Goal: Task Accomplishment & Management: Use online tool/utility

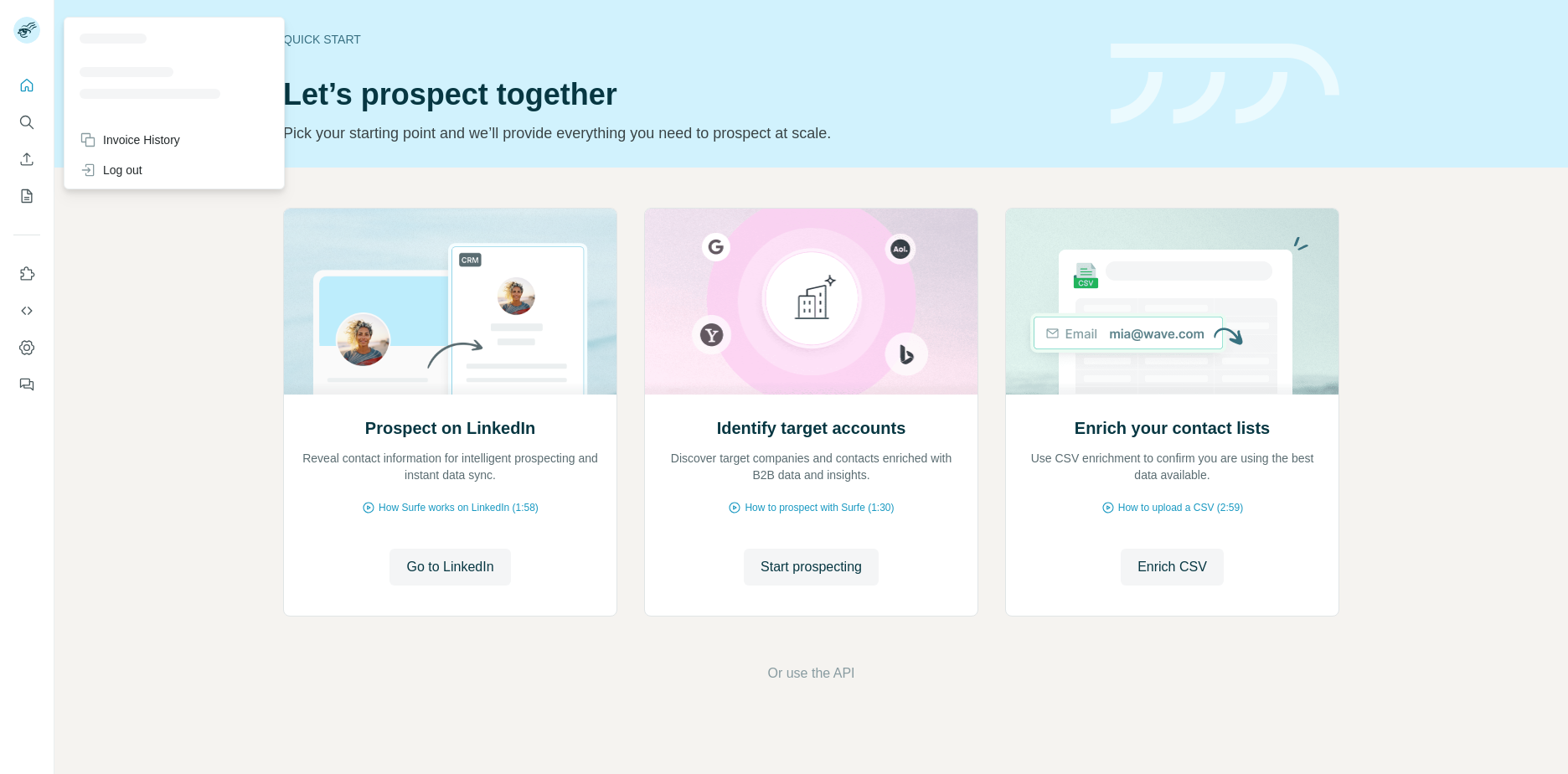
click at [27, 33] on rect at bounding box center [26, 30] width 26 height 26
click at [26, 109] on button "Search" at bounding box center [26, 122] width 26 height 30
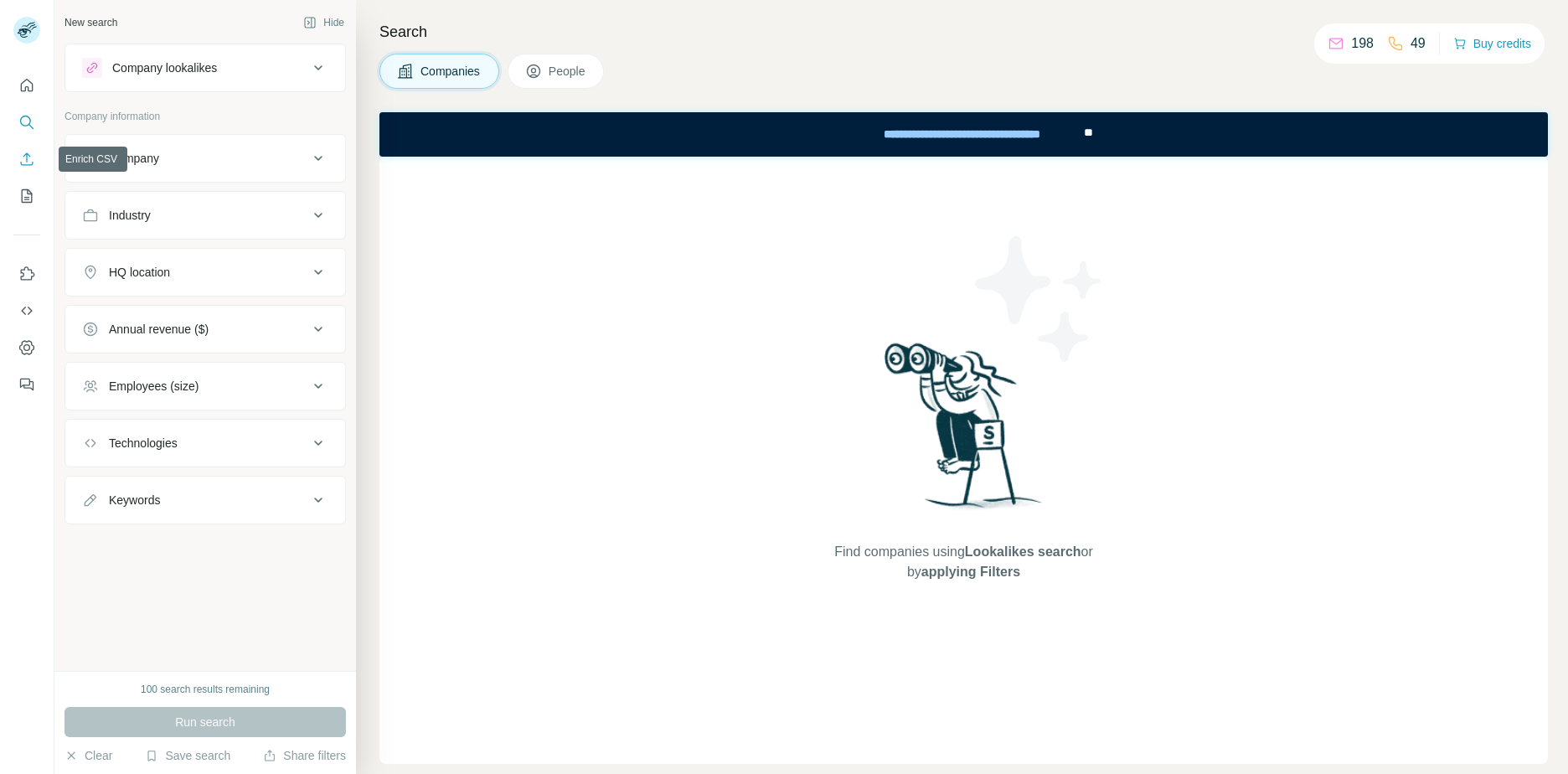
click at [26, 152] on icon "Enrich CSV" at bounding box center [26, 159] width 17 height 17
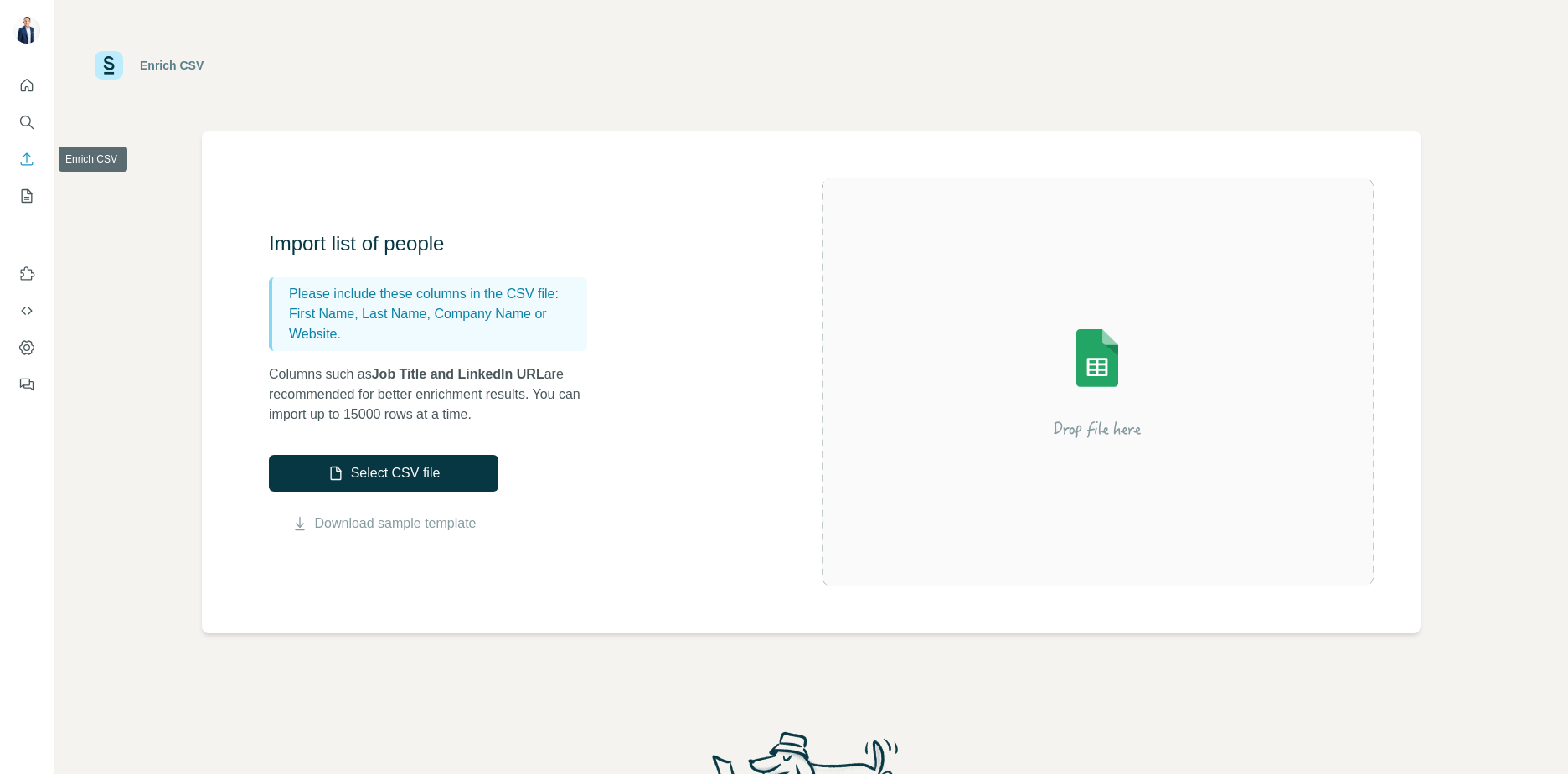
click at [28, 154] on icon "Enrich CSV" at bounding box center [26, 159] width 17 height 17
click at [29, 195] on icon "My lists" at bounding box center [26, 196] width 17 height 17
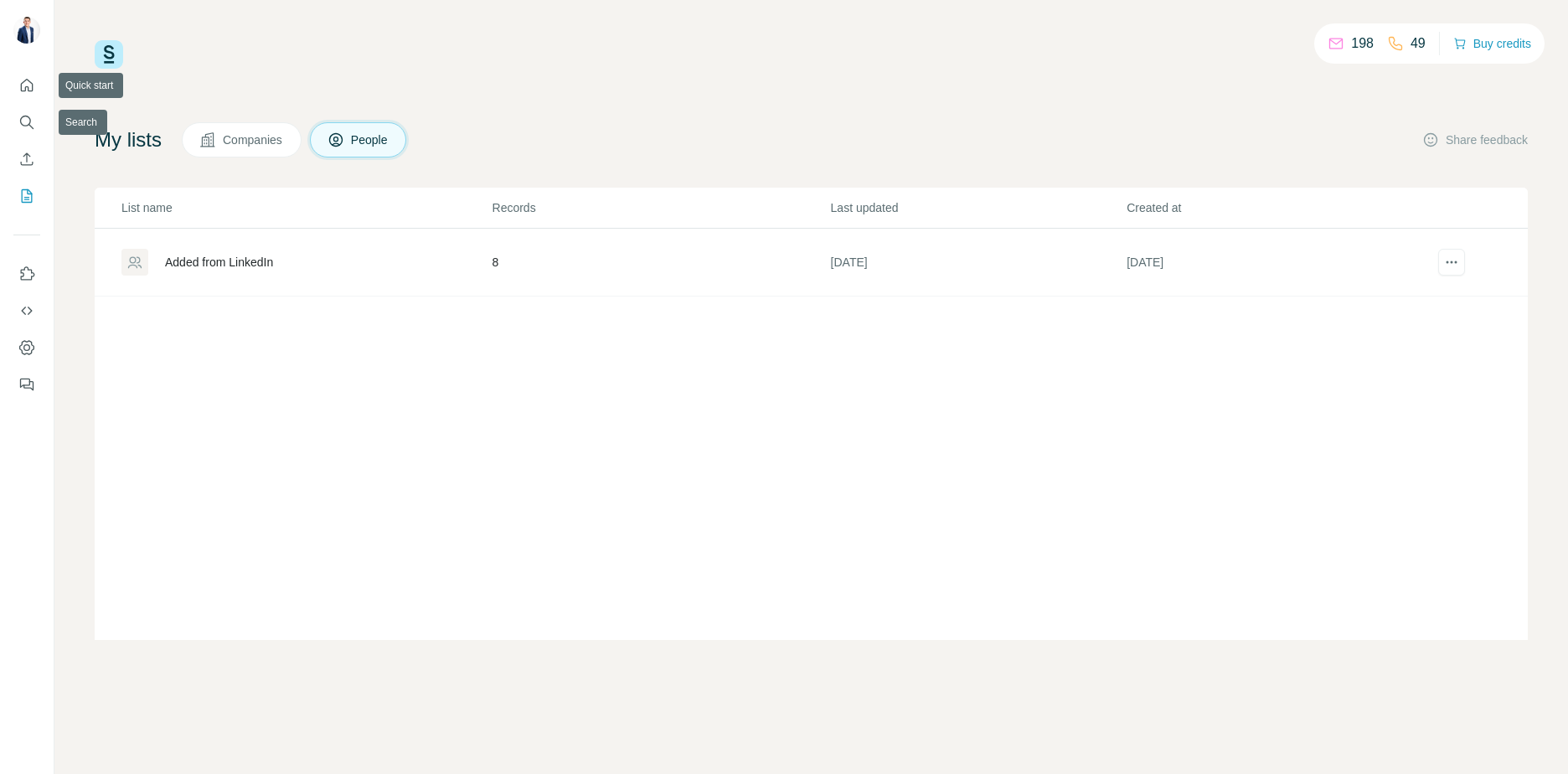
click at [21, 142] on nav at bounding box center [26, 140] width 26 height 140
click at [26, 120] on icon "Search" at bounding box center [26, 122] width 17 height 17
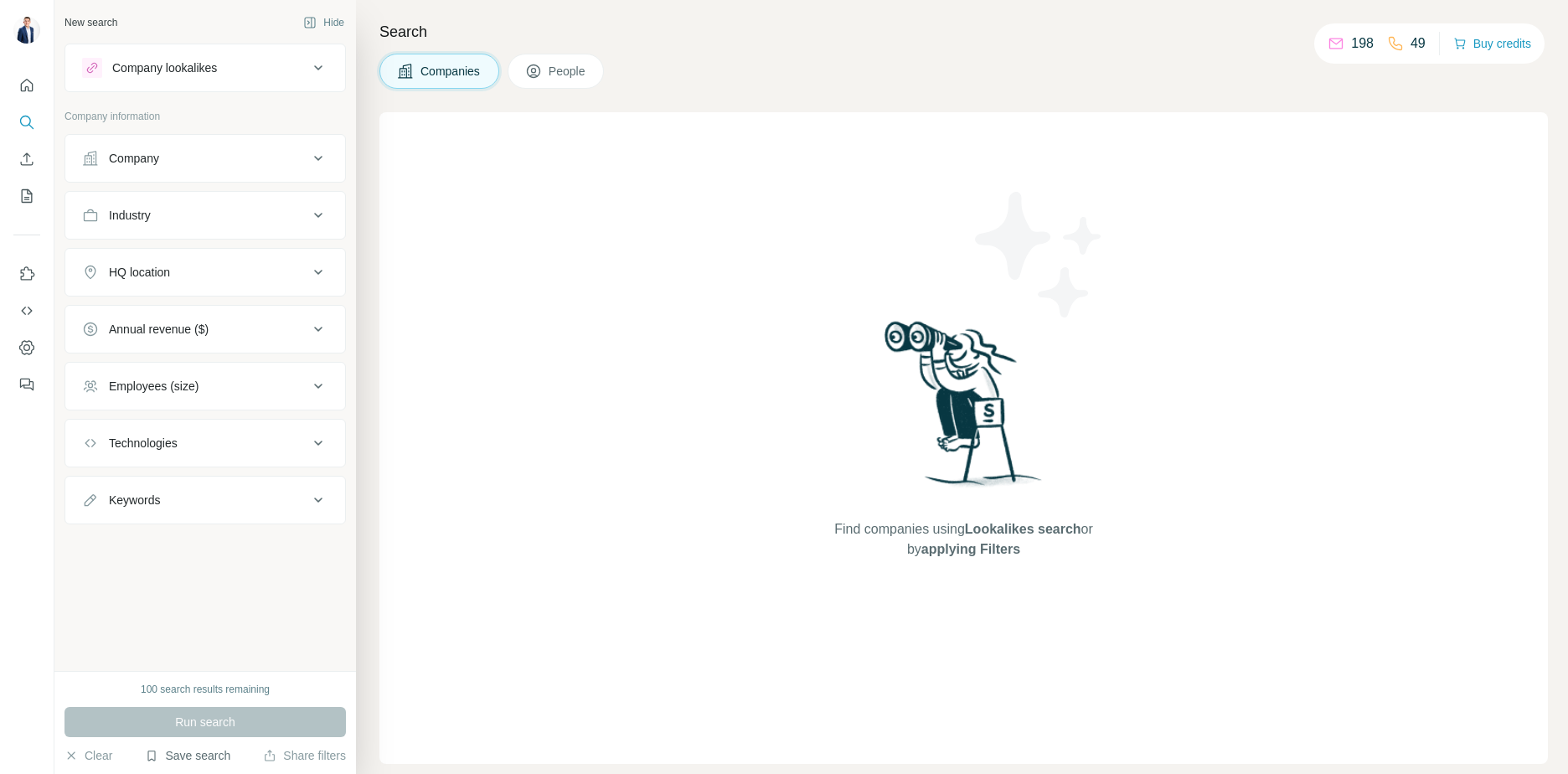
click at [194, 751] on button "Save search" at bounding box center [187, 755] width 86 height 17
click at [213, 728] on div "View my saved searches" at bounding box center [235, 726] width 177 height 34
drag, startPoint x: 139, startPoint y: 683, endPoint x: 310, endPoint y: 685, distance: 171.0
click at [310, 685] on div "100 search results remaining" at bounding box center [205, 688] width 282 height 15
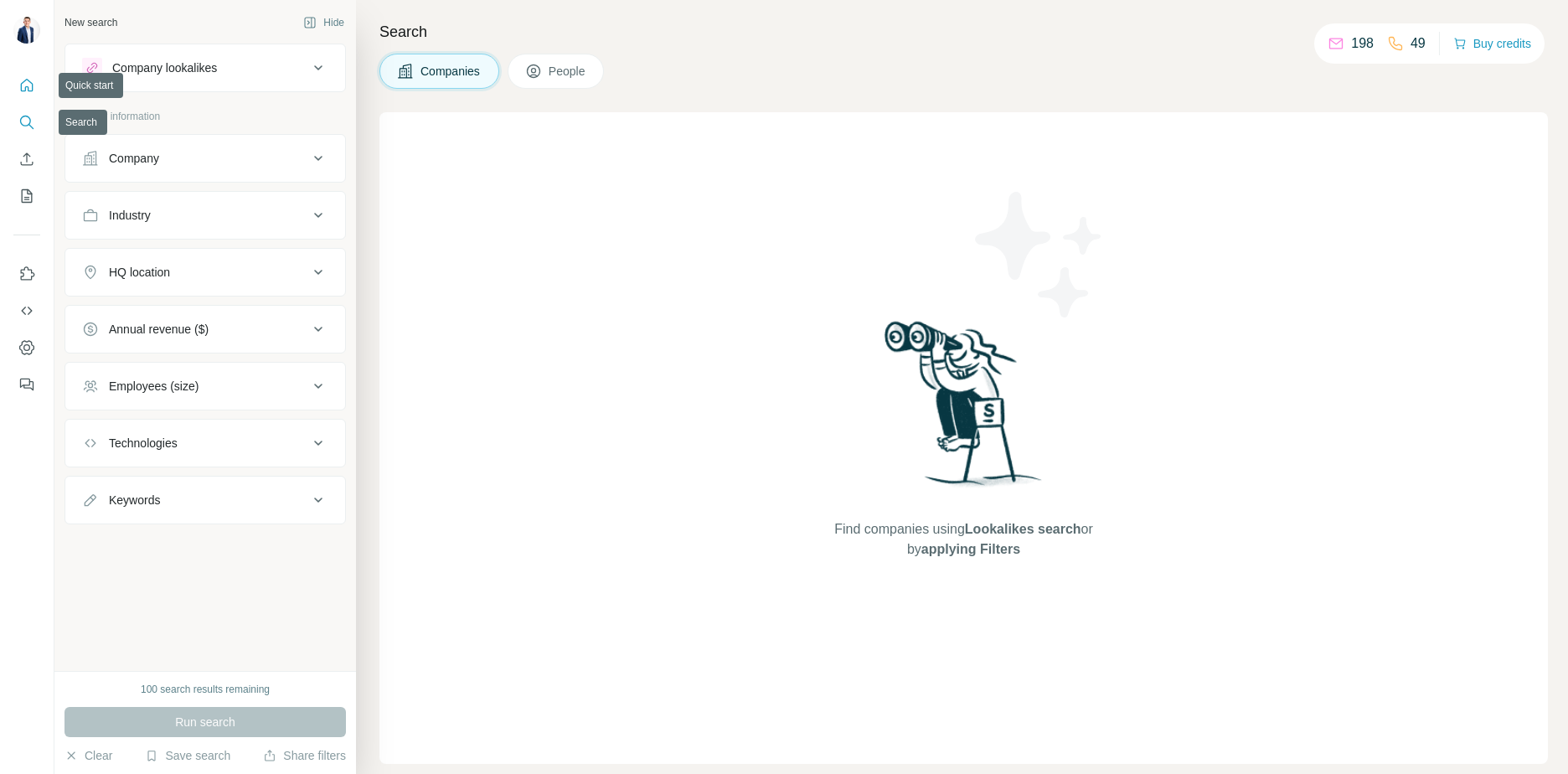
click at [20, 79] on icon "Quick start" at bounding box center [26, 85] width 17 height 17
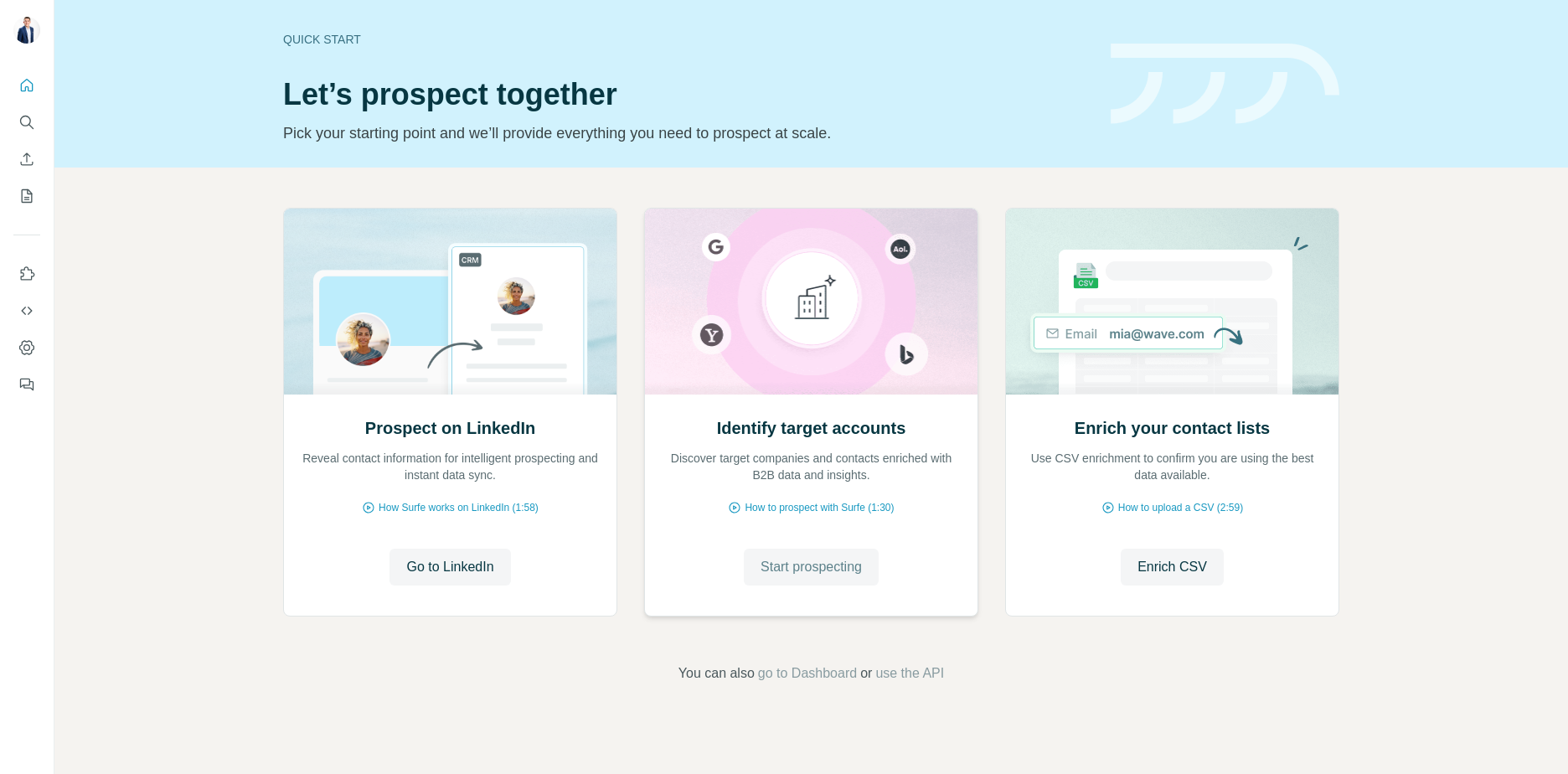
click at [858, 555] on button "Start prospecting" at bounding box center [810, 567] width 135 height 37
